Goal: Find contact information: Find contact information

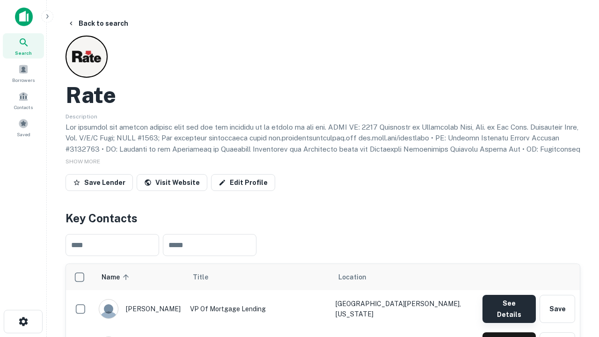
click at [509, 304] on button "See Details" at bounding box center [508, 309] width 53 height 28
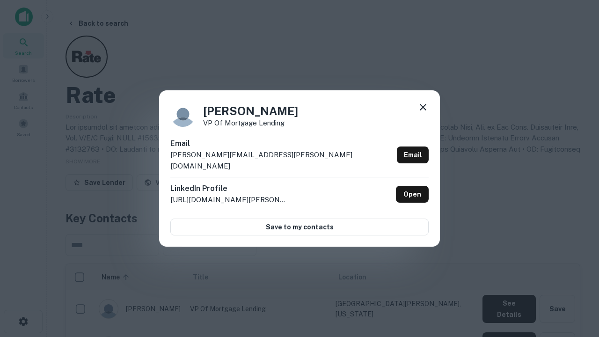
click at [423, 113] on icon at bounding box center [422, 107] width 11 height 11
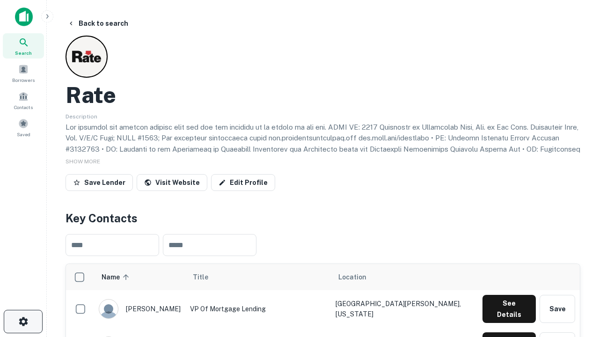
click at [23, 321] on icon "button" at bounding box center [23, 321] width 11 height 11
